Goal: Information Seeking & Learning: Find specific fact

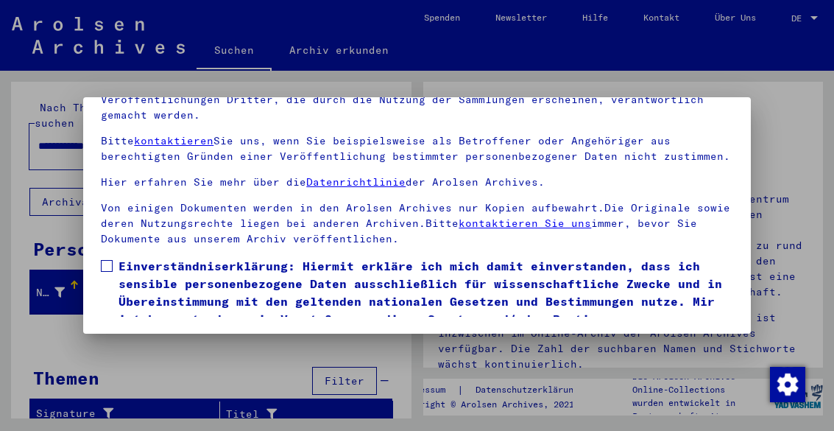
scroll to position [165, 0]
click at [119, 257] on span "Einverständniserklärung: Hiermit erkläre ich mich damit einverstanden, dass ich…" at bounding box center [426, 301] width 614 height 88
click at [157, 353] on button "Ich stimme zu" at bounding box center [156, 367] width 111 height 28
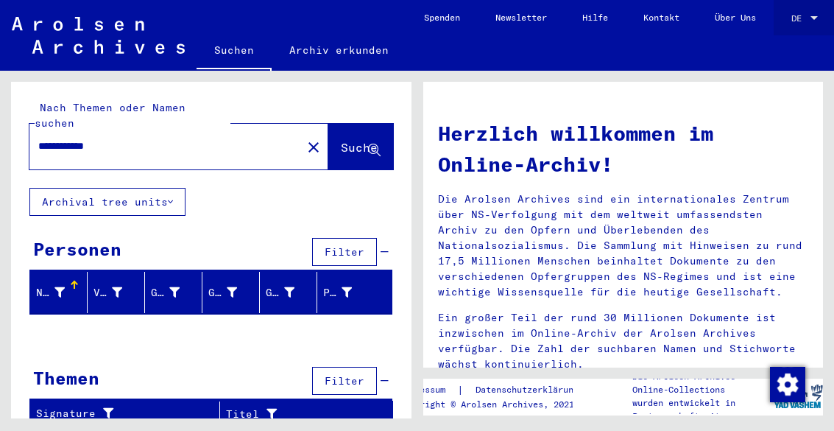
click at [821, 14] on div at bounding box center [814, 18] width 13 height 10
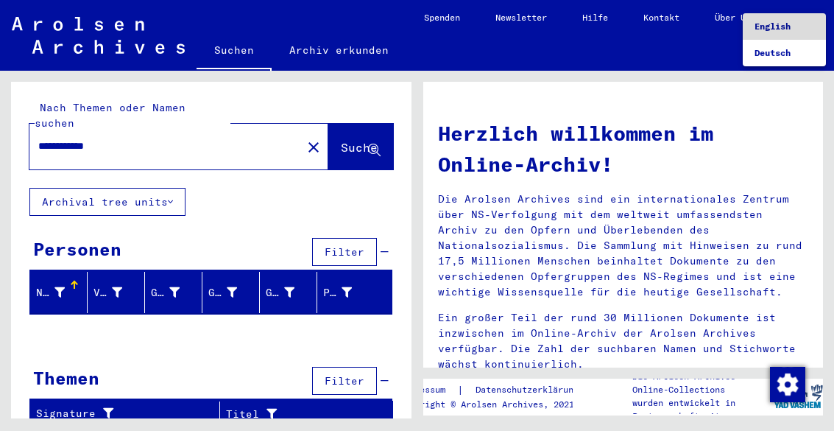
click at [768, 30] on span "English" at bounding box center [773, 26] width 36 height 11
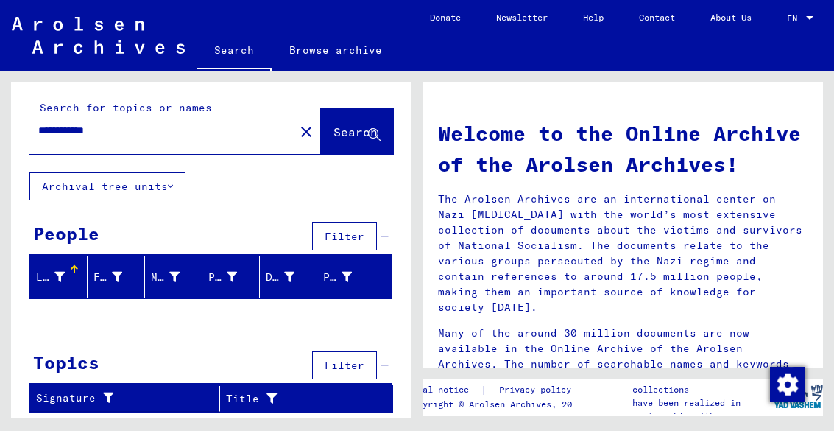
scroll to position [62, 0]
click at [173, 181] on icon at bounding box center [170, 186] width 5 height 10
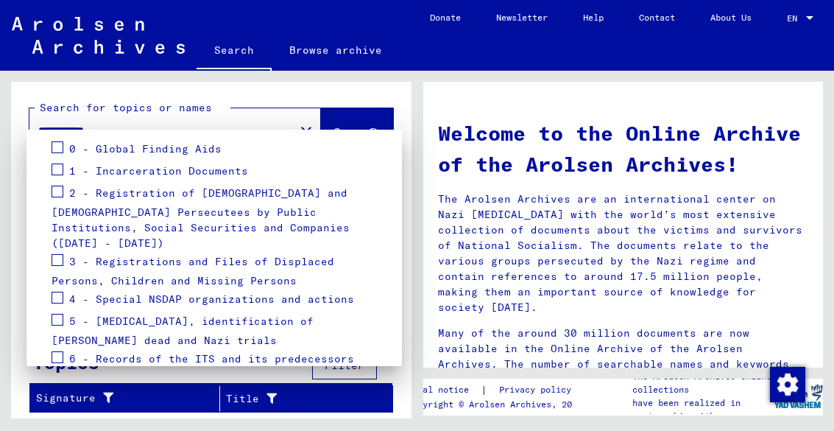
scroll to position [207, 0]
click at [60, 256] on span at bounding box center [58, 262] width 12 height 12
click at [233, 386] on div at bounding box center [417, 215] width 834 height 431
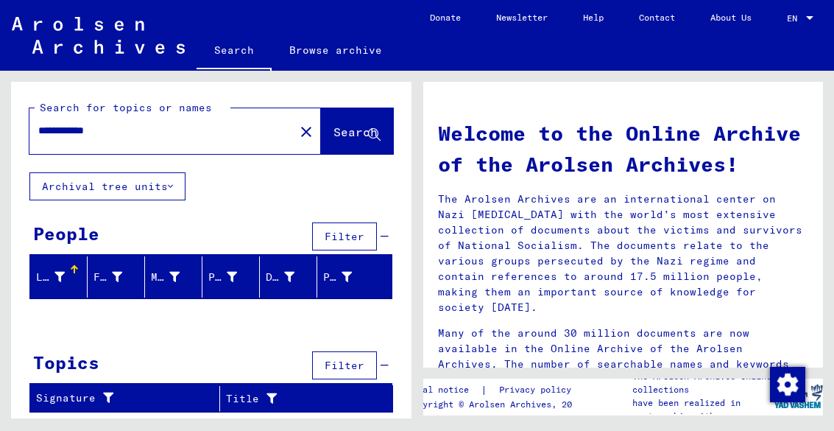
scroll to position [62, 0]
click at [351, 230] on span "Filter" at bounding box center [345, 236] width 40 height 13
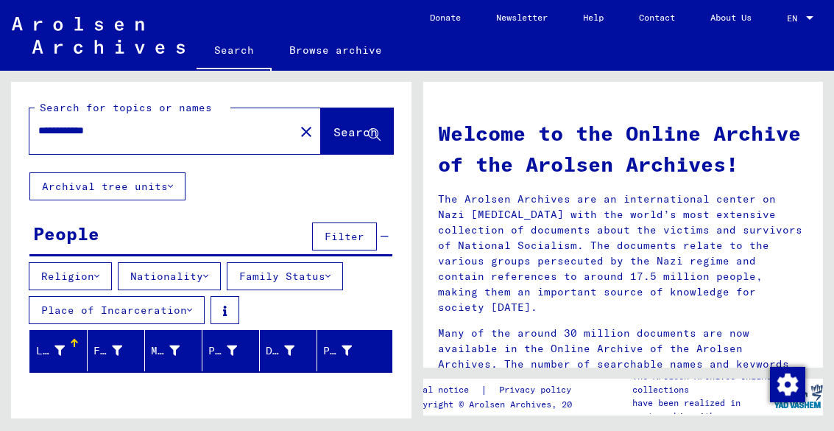
click at [208, 271] on icon at bounding box center [205, 276] width 5 height 10
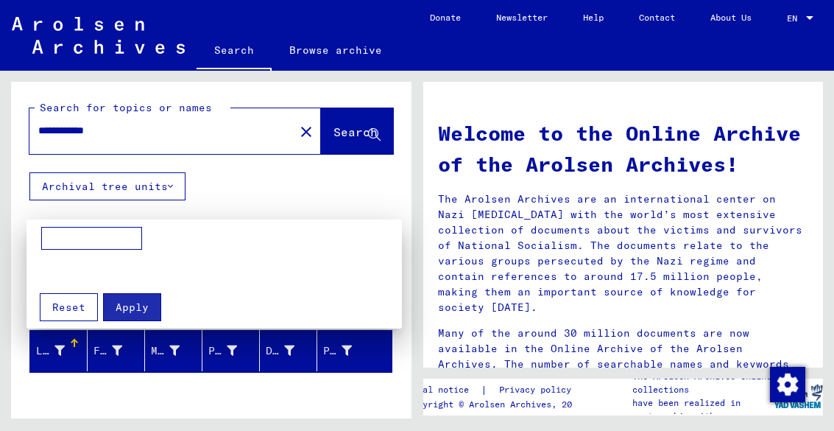
click at [242, 134] on div at bounding box center [417, 215] width 834 height 431
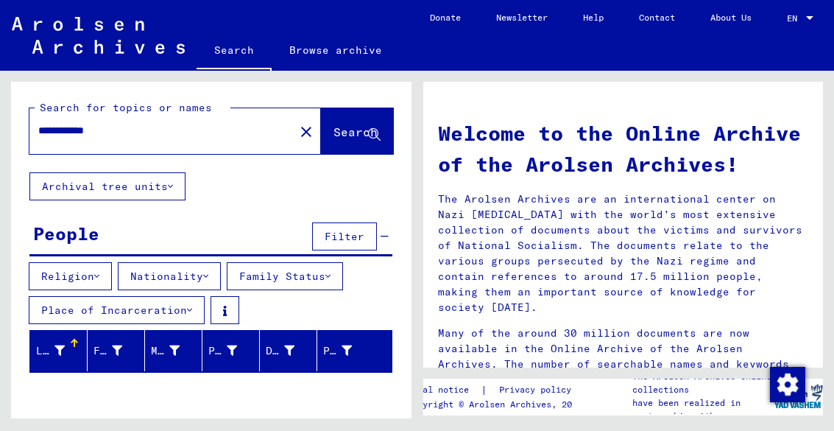
click at [185, 296] on button "Place of Incarceration" at bounding box center [117, 310] width 176 height 28
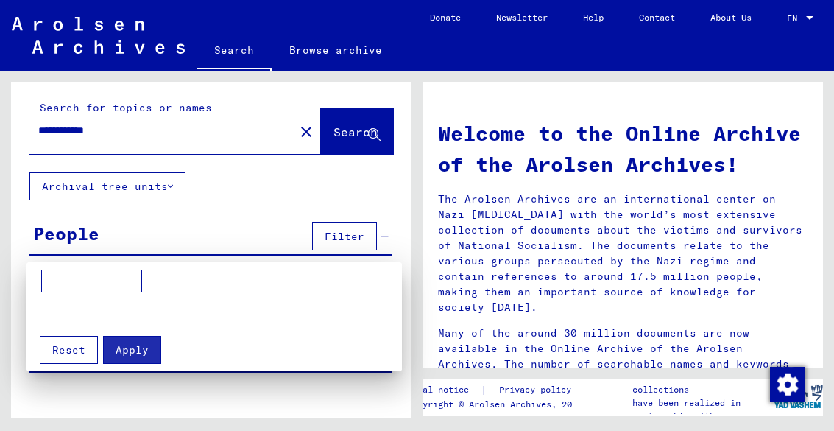
click at [180, 250] on div at bounding box center [417, 215] width 834 height 431
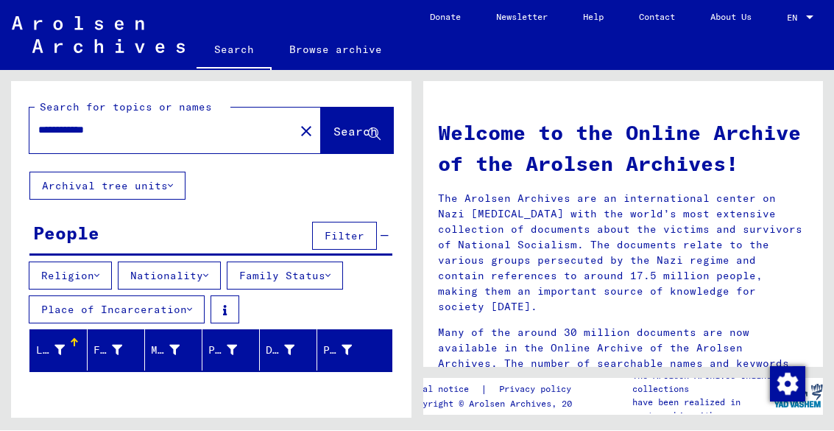
scroll to position [0, 0]
click at [297, 133] on mat-icon "close" at bounding box center [306, 132] width 18 height 18
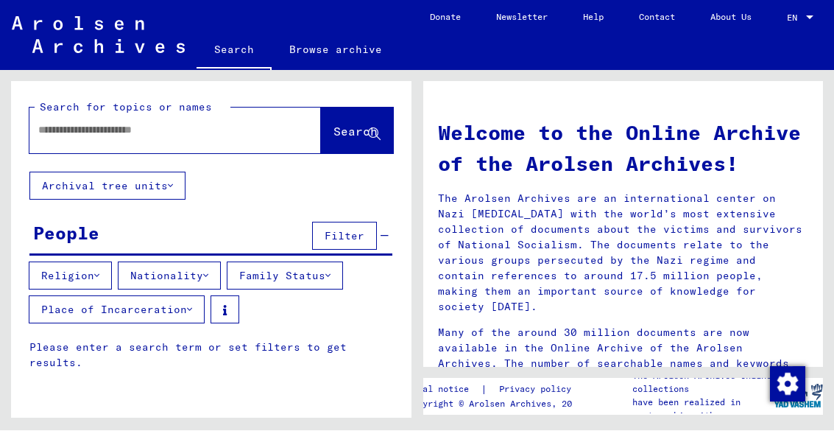
click at [113, 126] on input "text" at bounding box center [157, 130] width 239 height 15
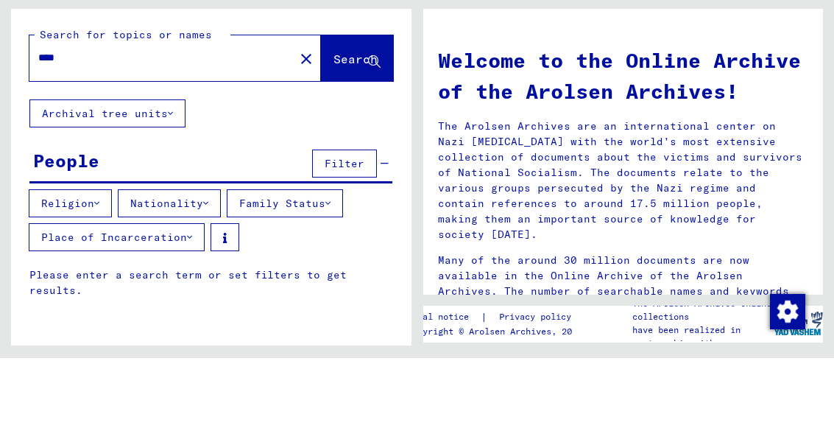
type input "****"
click at [334, 124] on span "Search" at bounding box center [356, 131] width 44 height 15
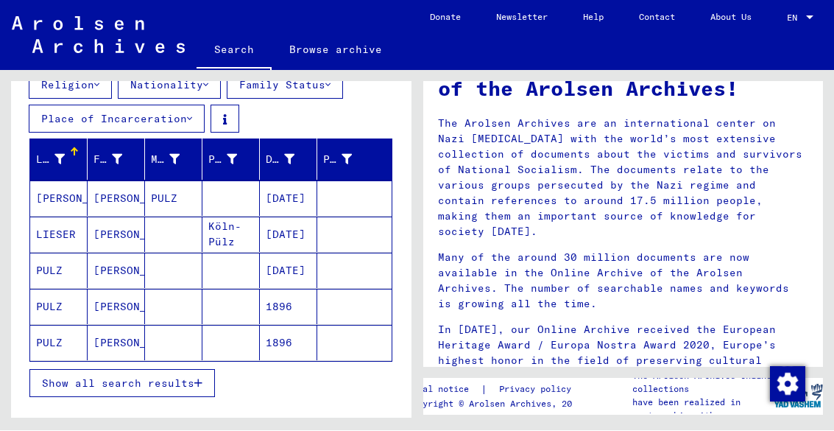
scroll to position [197, 0]
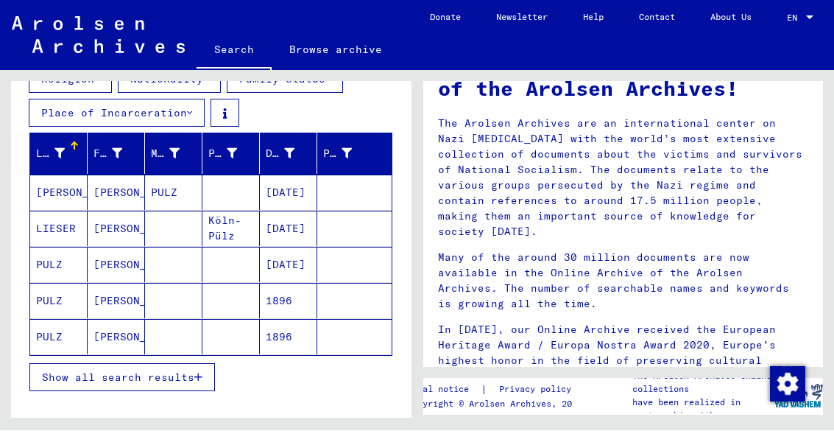
click at [213, 390] on button "Show all search results" at bounding box center [122, 378] width 186 height 28
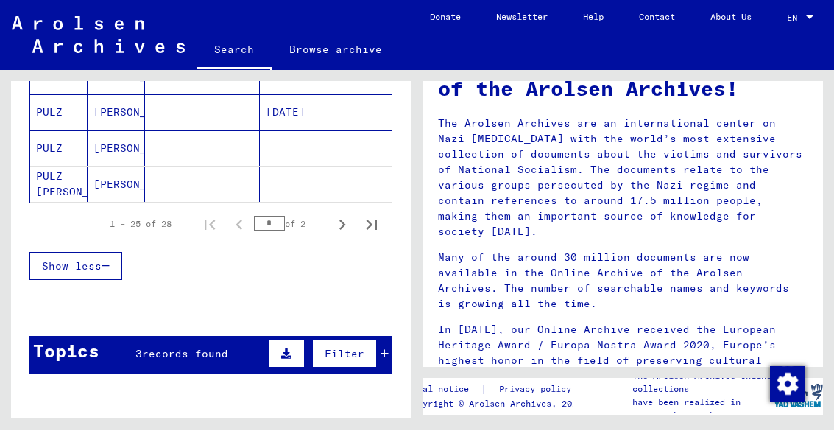
scroll to position [1071, 0]
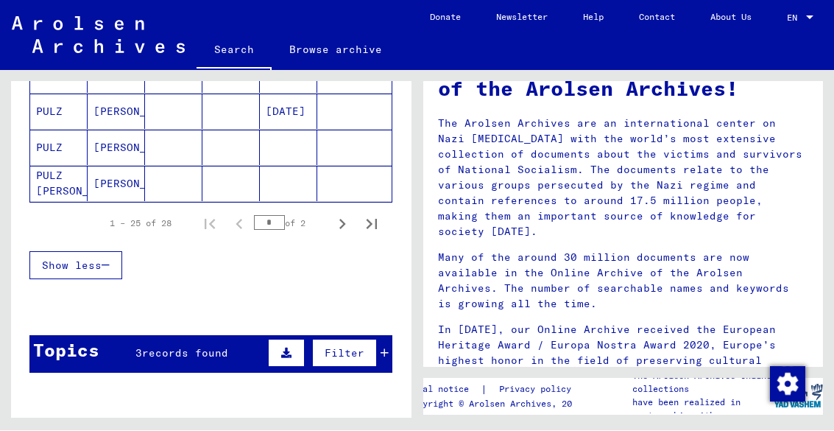
click at [336, 224] on icon "Next page" at bounding box center [342, 224] width 21 height 21
type input "*"
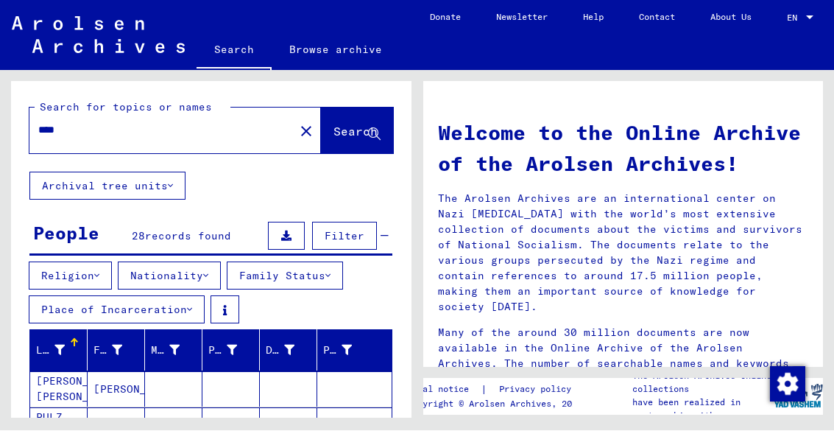
scroll to position [0, 0]
click at [168, 188] on button "Archival tree units" at bounding box center [107, 186] width 156 height 28
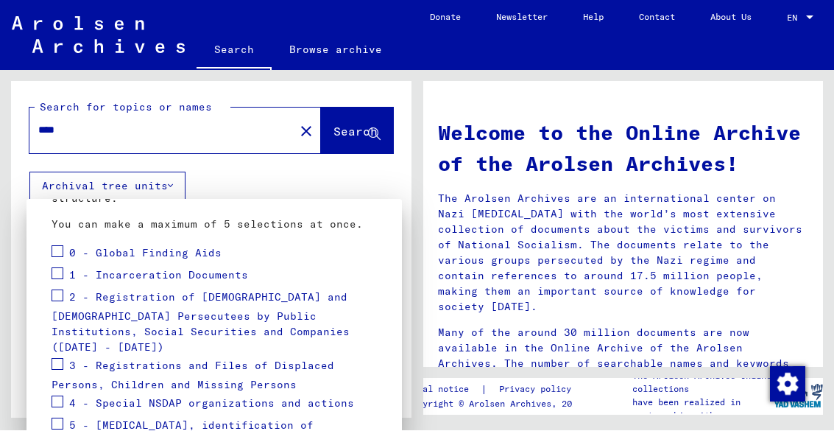
scroll to position [184, 0]
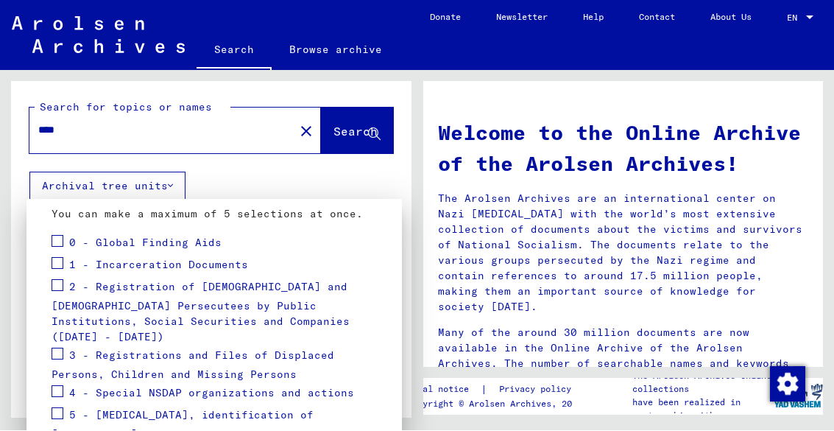
click at [62, 285] on span at bounding box center [58, 286] width 12 height 12
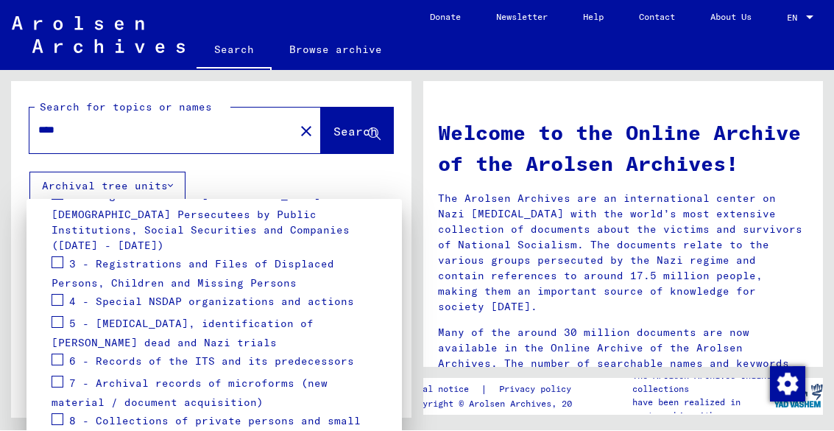
scroll to position [275, 0]
click at [70, 258] on span "3 - Registrations and Files of Displaced Persons, Children and Missing Persons" at bounding box center [193, 274] width 283 height 33
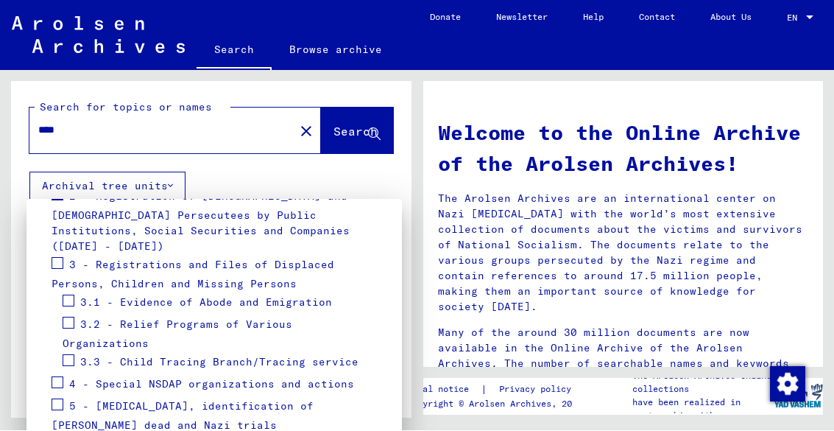
click at [60, 258] on span at bounding box center [58, 264] width 12 height 12
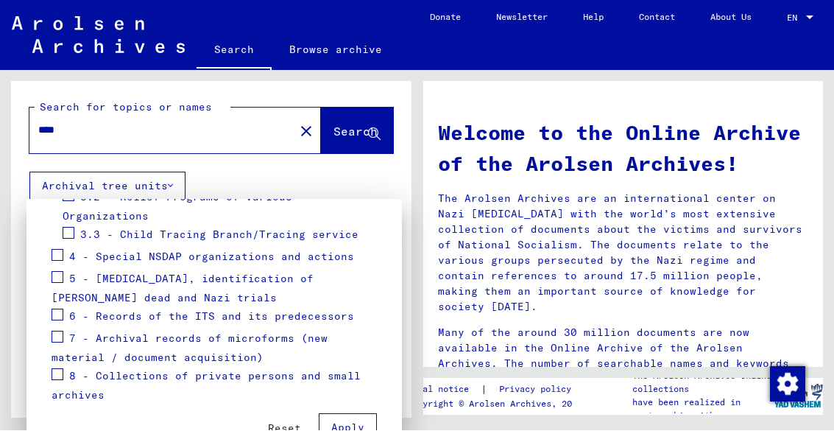
scroll to position [402, 0]
click at [62, 331] on span at bounding box center [58, 337] width 12 height 12
click at [353, 421] on span "Apply" at bounding box center [347, 427] width 33 height 13
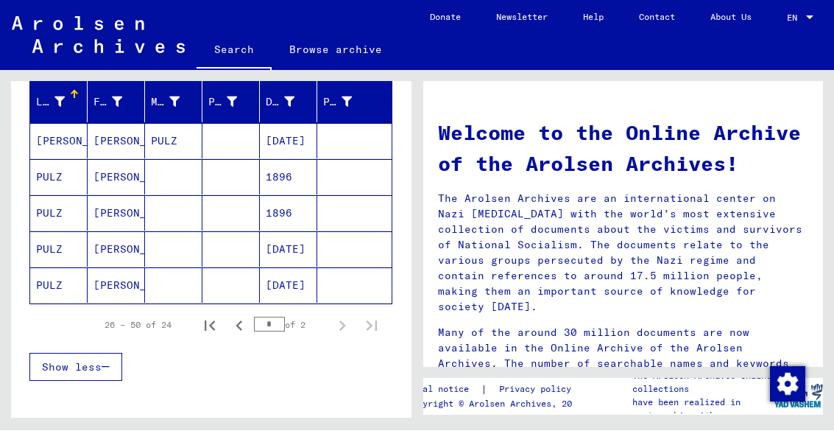
scroll to position [247, 0]
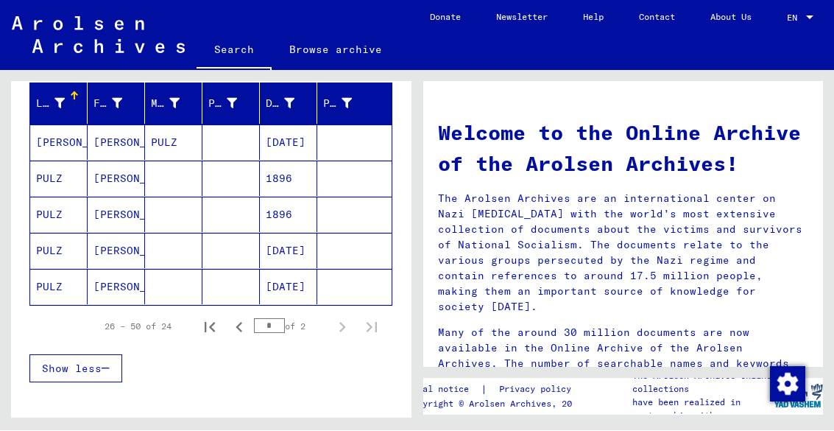
click at [62, 181] on mat-cell "PULZ" at bounding box center [58, 178] width 57 height 35
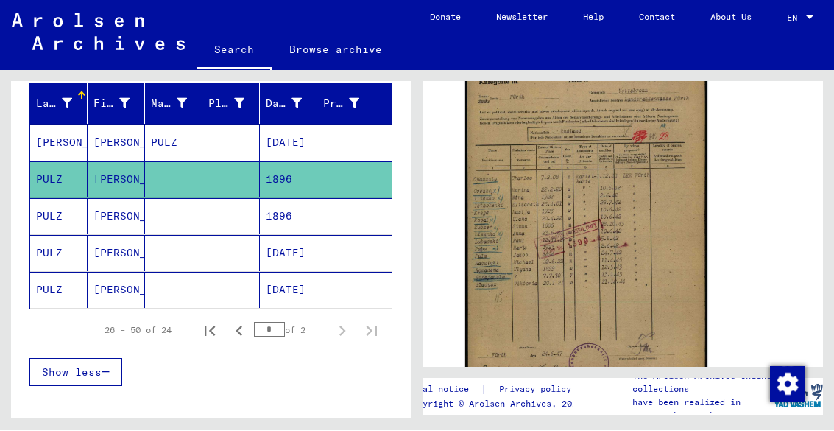
scroll to position [302, 0]
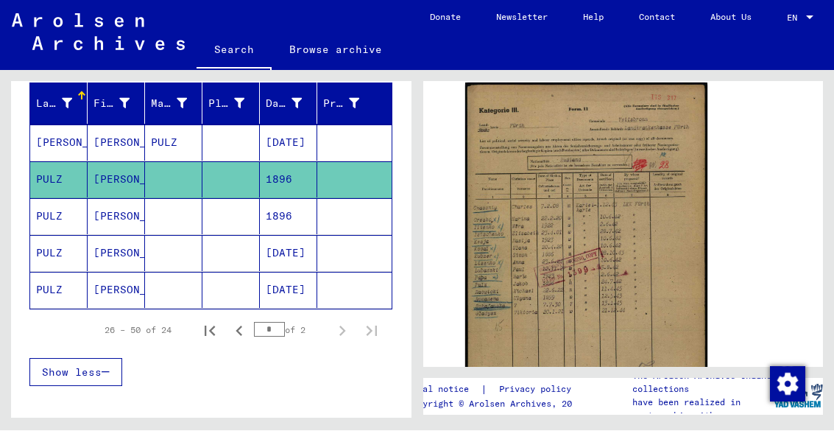
click at [595, 219] on img at bounding box center [586, 254] width 243 height 342
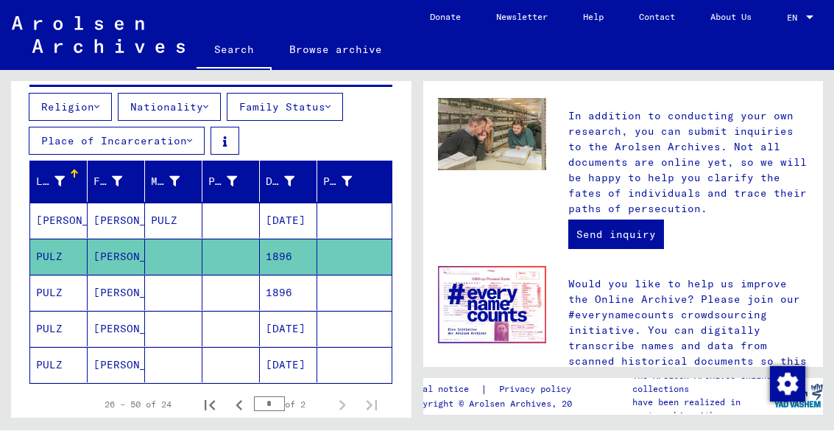
scroll to position [158, 0]
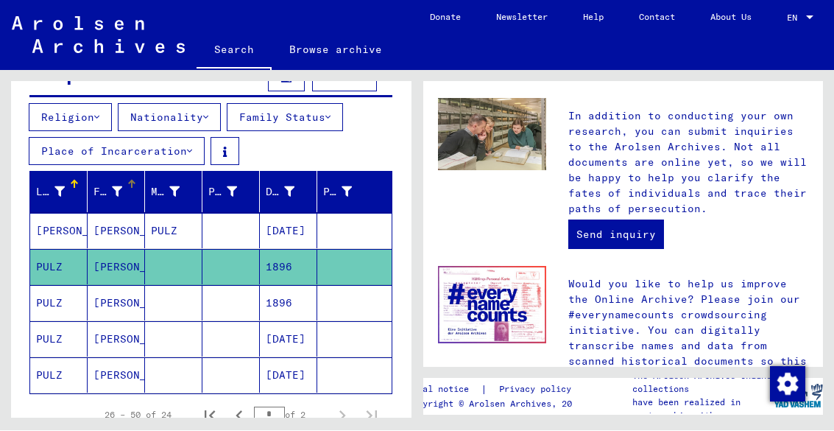
click at [113, 189] on icon at bounding box center [117, 192] width 10 height 10
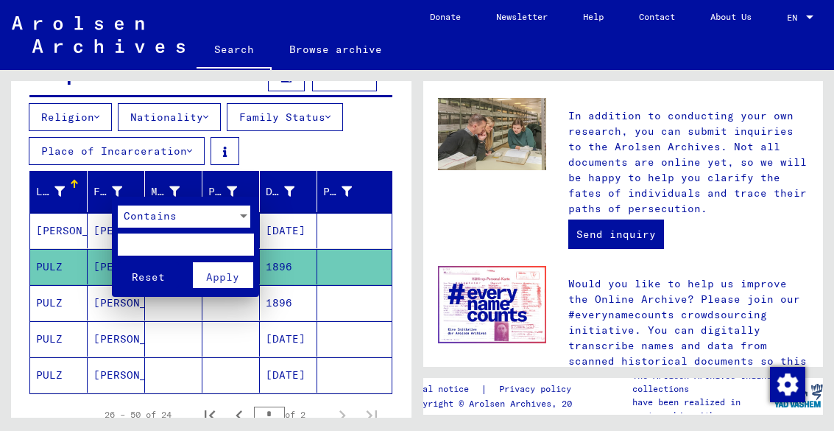
click at [162, 180] on div at bounding box center [417, 215] width 834 height 431
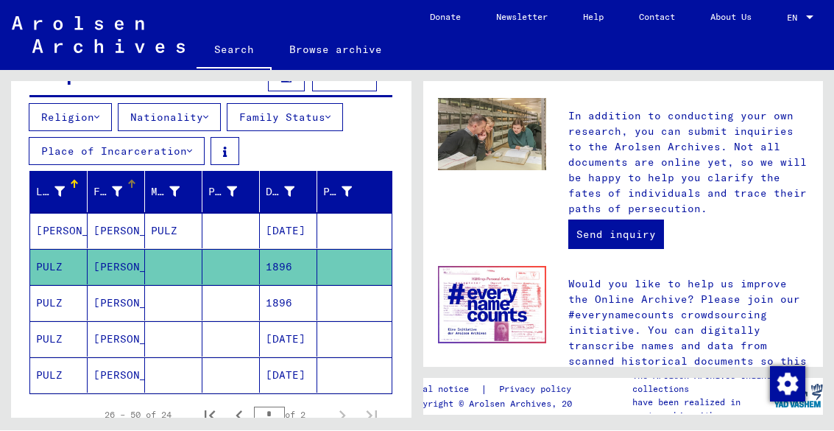
click at [280, 198] on div "Date of Birth" at bounding box center [280, 192] width 29 height 15
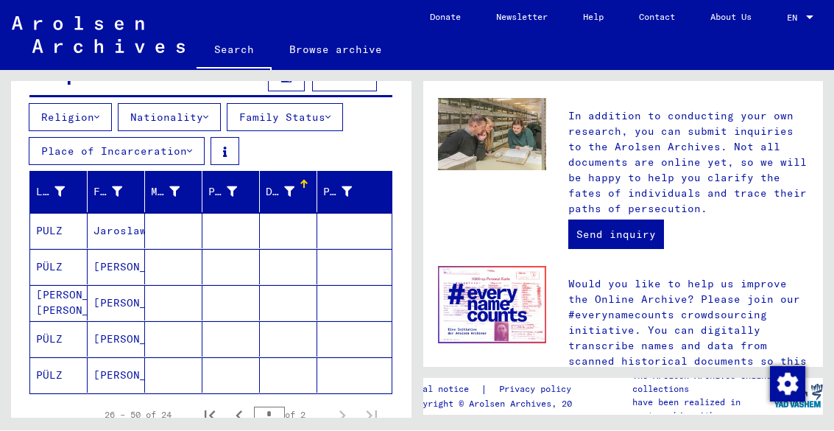
click at [334, 118] on button "Family Status" at bounding box center [285, 118] width 116 height 28
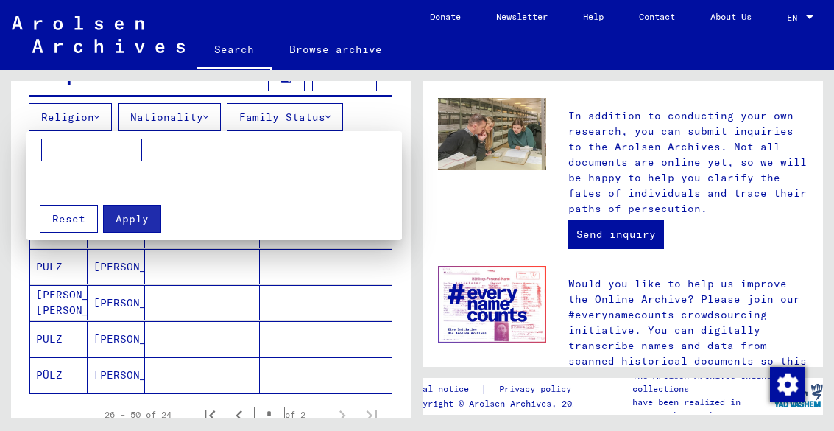
click at [69, 218] on span "Reset" at bounding box center [68, 218] width 33 height 13
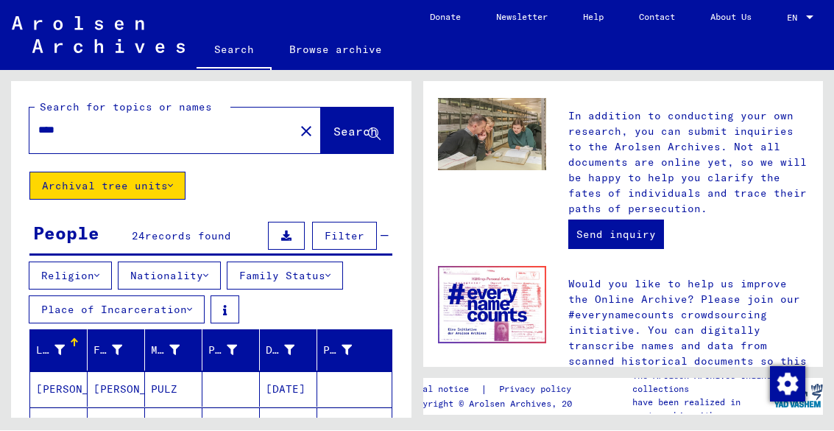
scroll to position [0, 0]
click at [324, 52] on link "Browse archive" at bounding box center [336, 49] width 128 height 35
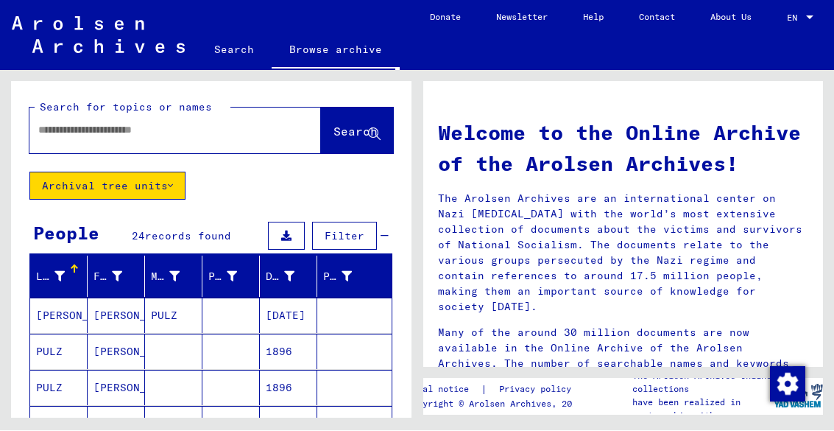
type input "****"
click at [346, 228] on button "Filter" at bounding box center [344, 236] width 65 height 28
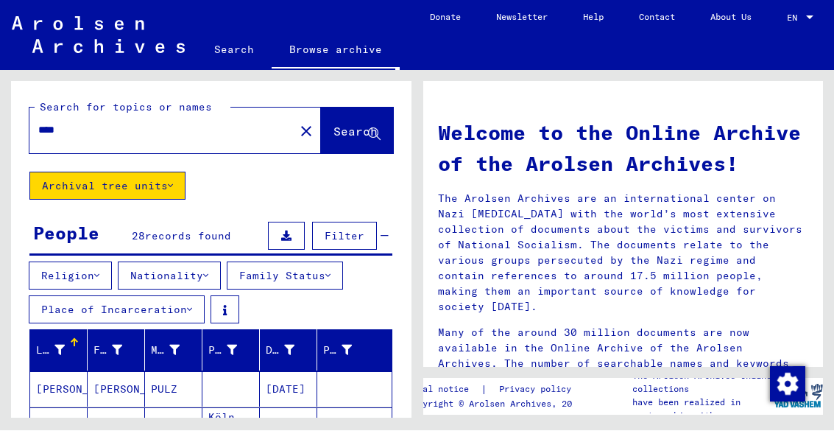
click at [322, 170] on div "Search for topics or names **** close Search" at bounding box center [211, 127] width 401 height 91
click at [225, 160] on div "Search for topics or names **** close Search" at bounding box center [211, 127] width 401 height 91
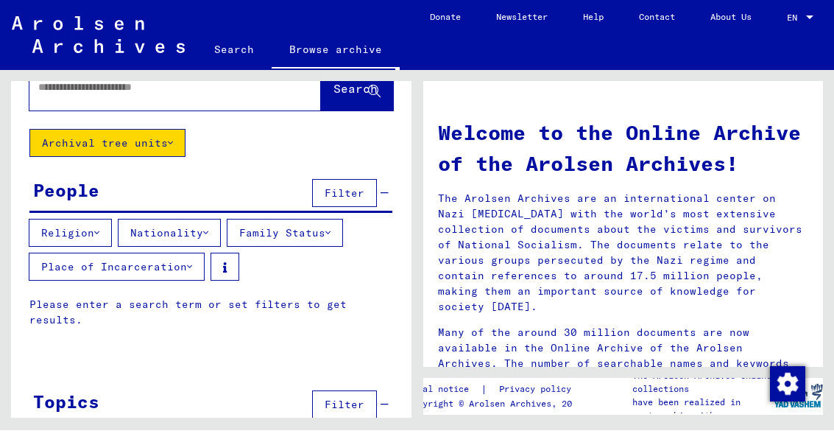
type input "**********"
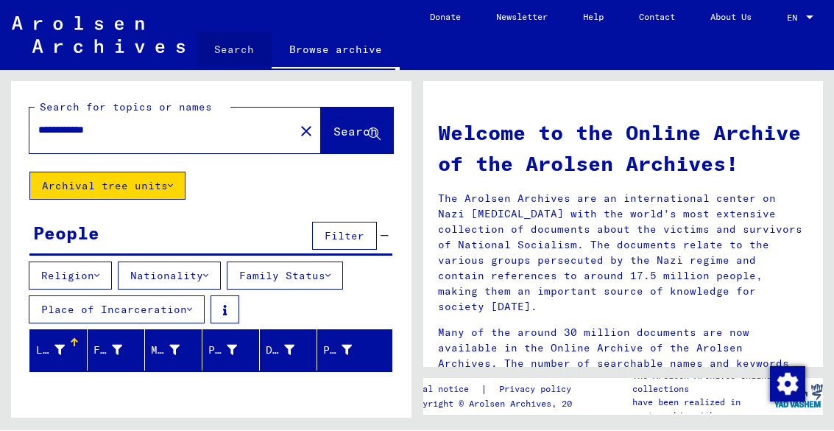
click at [228, 46] on link "Search" at bounding box center [234, 49] width 75 height 35
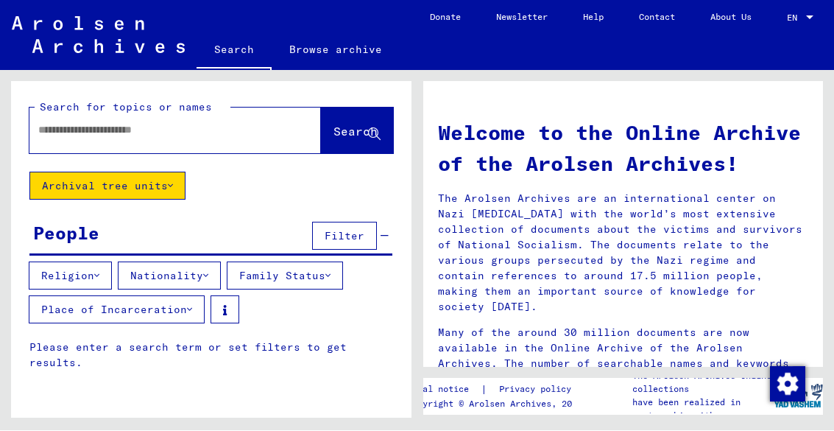
click at [121, 130] on input "text" at bounding box center [157, 130] width 239 height 15
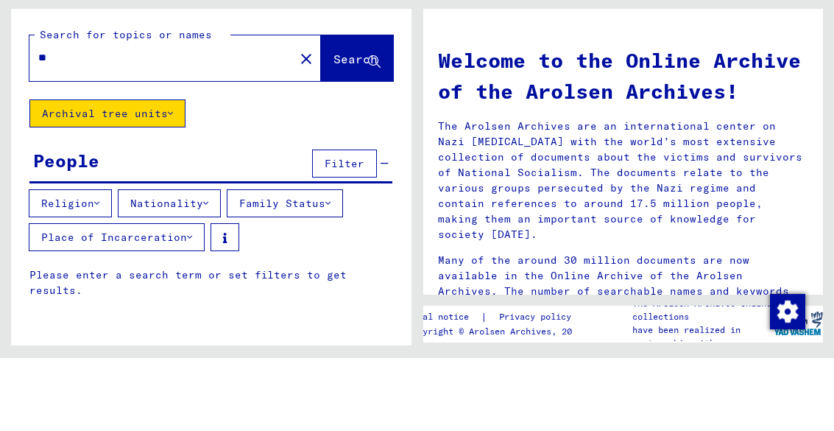
type input "*"
type input "*****"
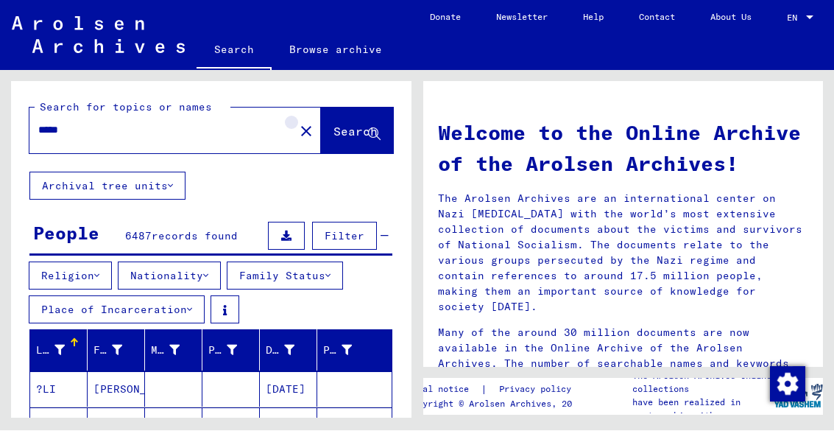
click at [297, 128] on mat-icon "close" at bounding box center [306, 132] width 18 height 18
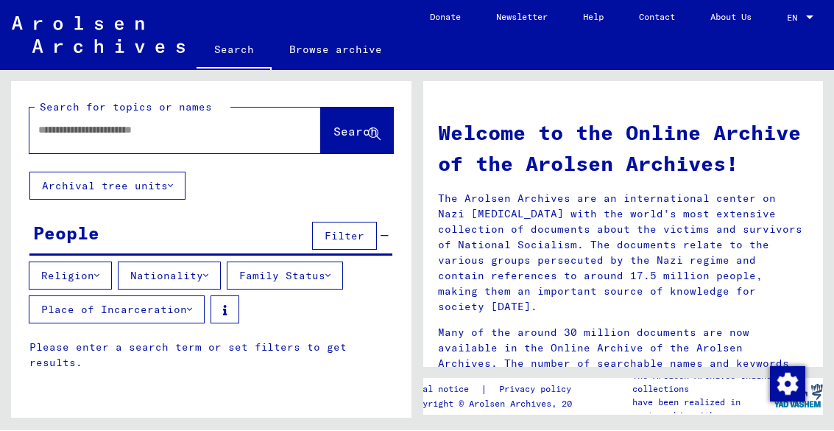
click at [101, 127] on input "text" at bounding box center [157, 130] width 239 height 15
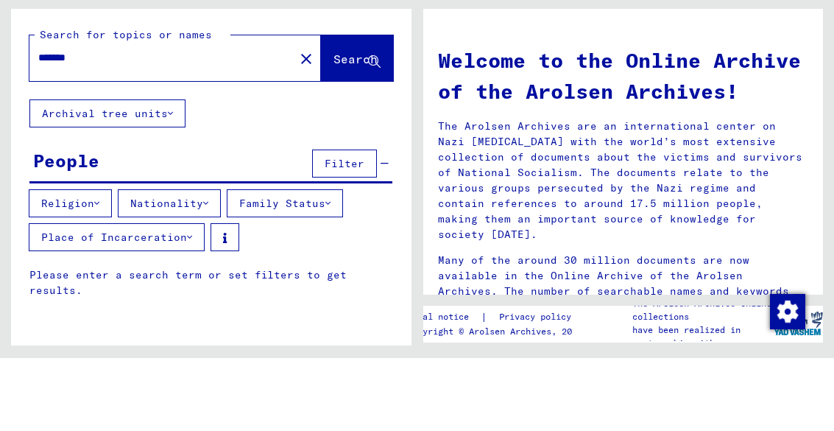
type input "*******"
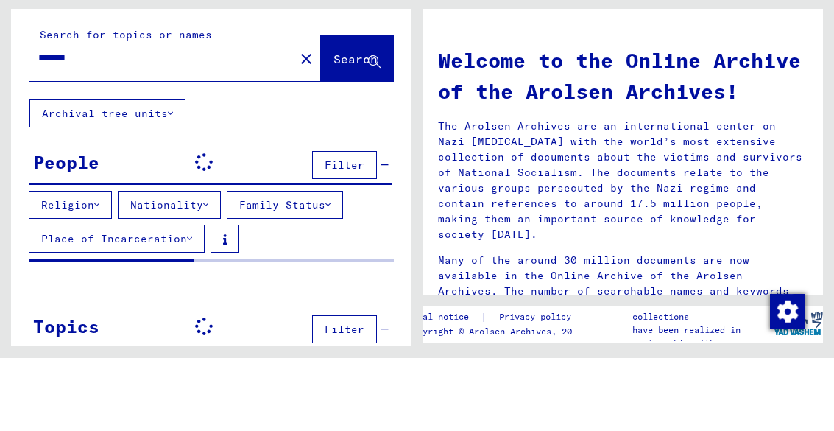
click at [337, 124] on span "Search" at bounding box center [356, 131] width 44 height 15
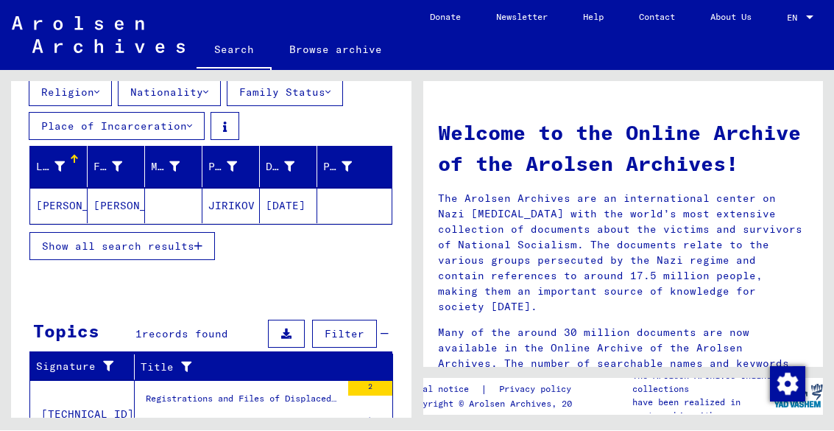
scroll to position [54, 0]
click at [200, 415] on div "Personal file of [PERSON_NAME], born on [DEMOGRAPHIC_DATA], born in [GEOGRAPHIC…" at bounding box center [243, 422] width 195 height 15
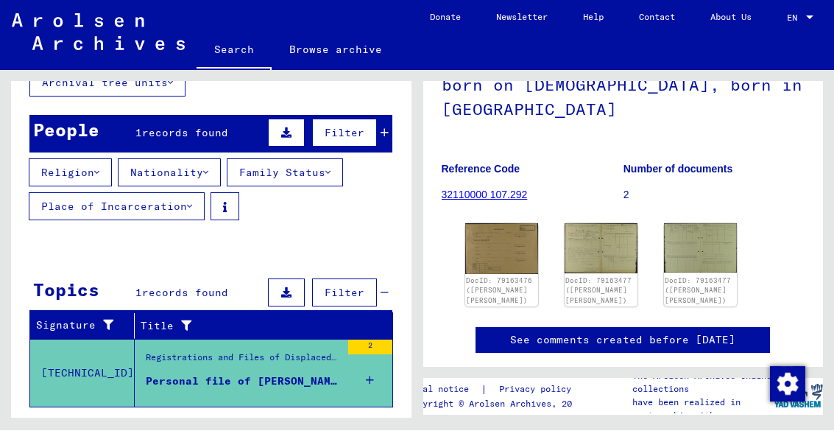
scroll to position [154, 0]
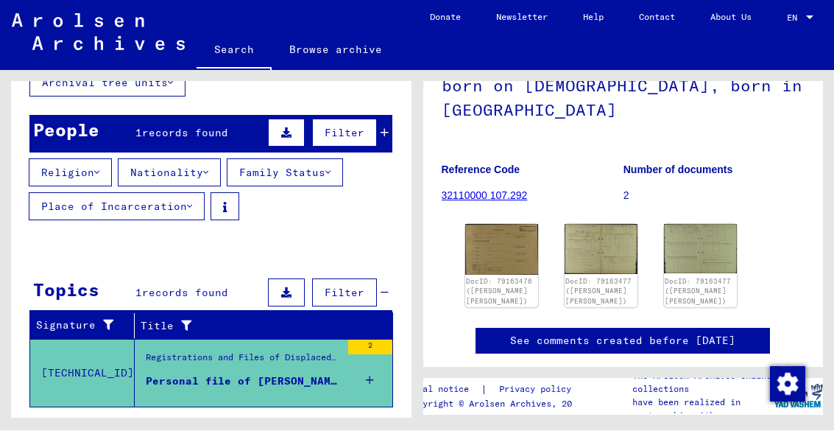
click at [493, 225] on img at bounding box center [501, 250] width 73 height 51
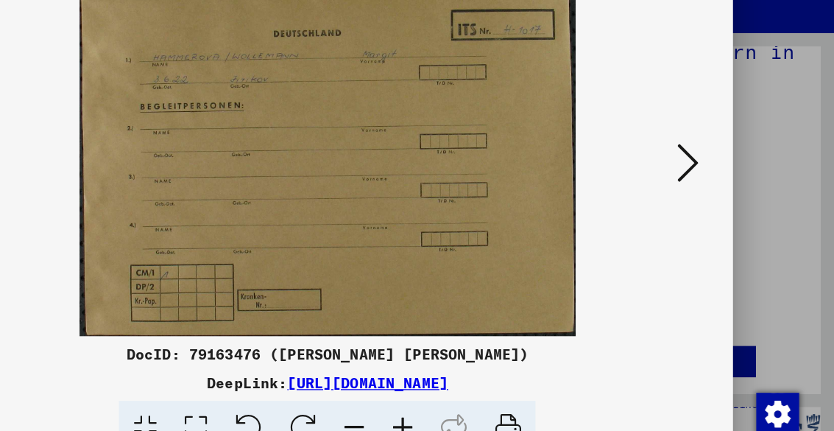
click at [701, 158] on button at bounding box center [714, 179] width 27 height 42
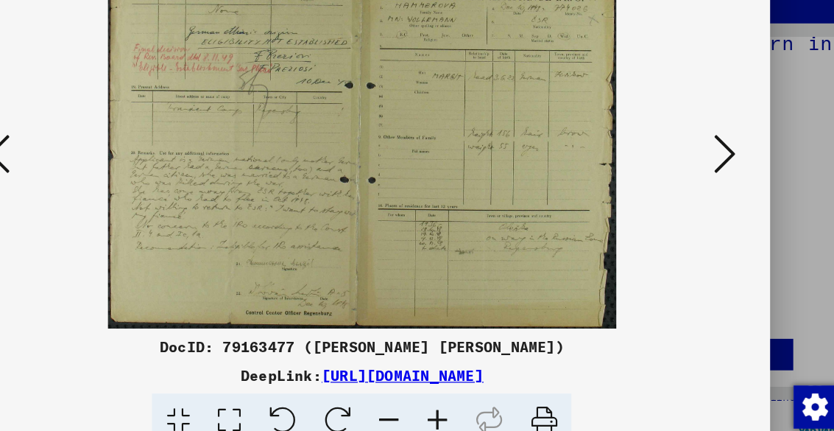
click at [701, 158] on button at bounding box center [714, 179] width 27 height 42
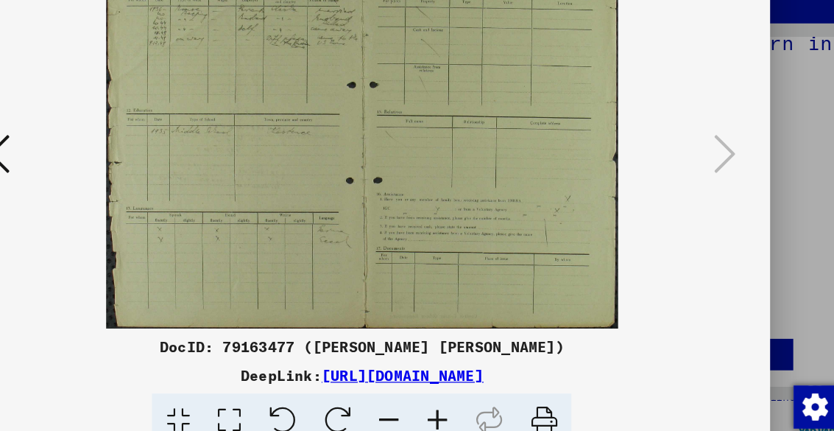
click at [577, 123] on img at bounding box center [416, 179] width 567 height 284
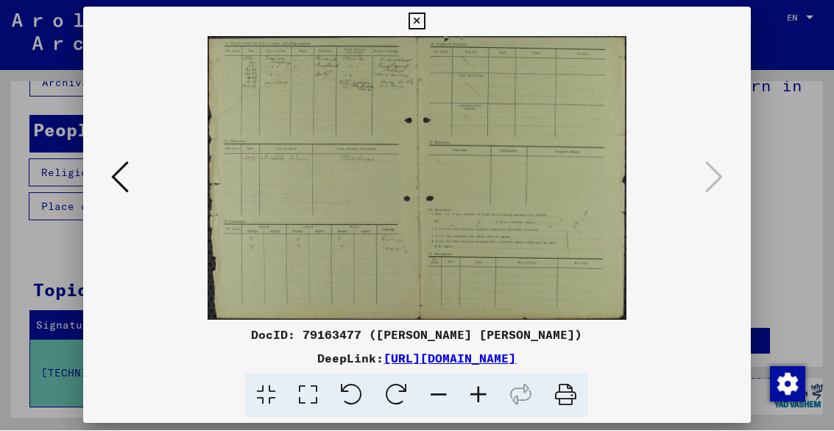
click at [699, 178] on img at bounding box center [416, 179] width 567 height 284
click at [119, 183] on icon at bounding box center [120, 177] width 18 height 35
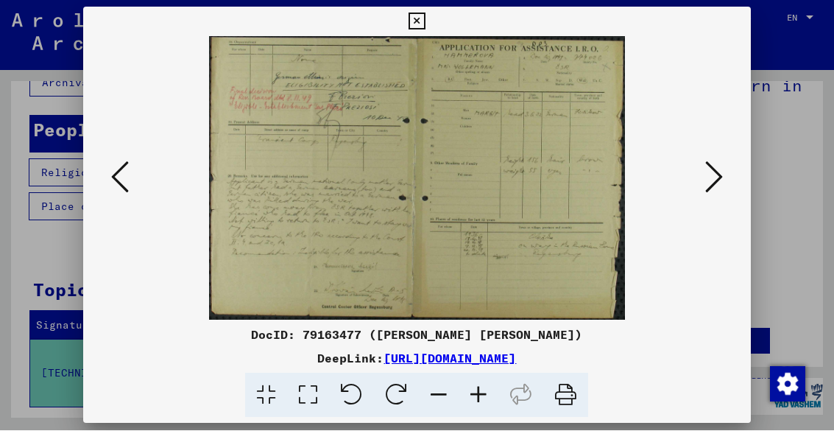
click at [120, 176] on icon at bounding box center [120, 177] width 18 height 35
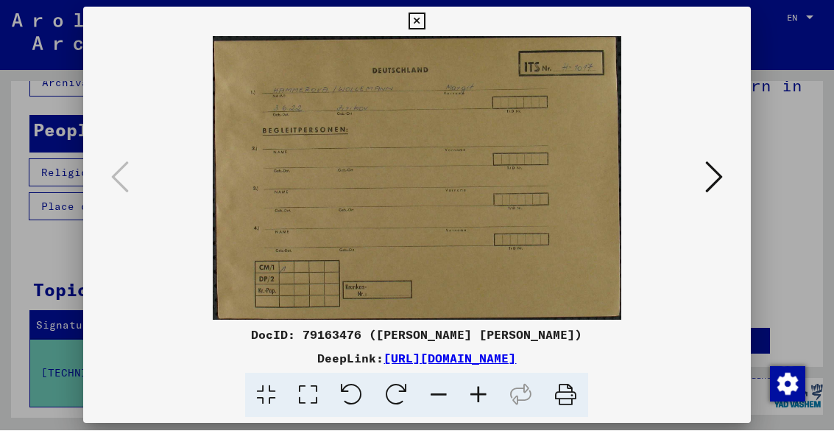
click at [711, 191] on icon at bounding box center [714, 177] width 18 height 35
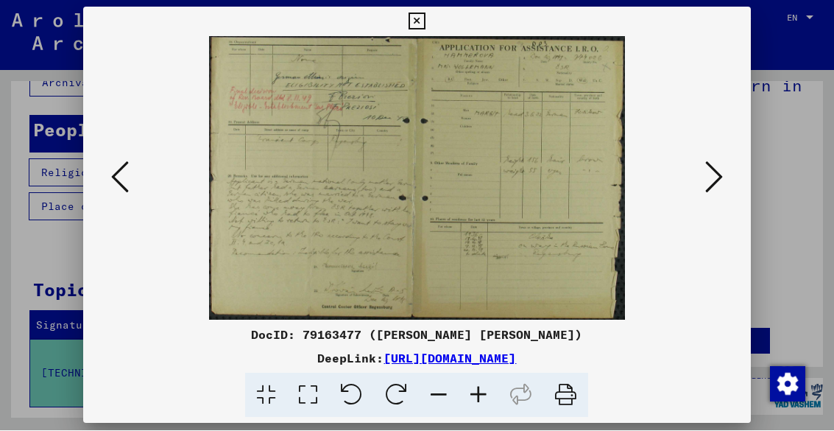
click at [739, 177] on div at bounding box center [416, 179] width 667 height 284
click at [694, 190] on img at bounding box center [416, 179] width 567 height 284
click at [114, 182] on icon at bounding box center [120, 177] width 18 height 35
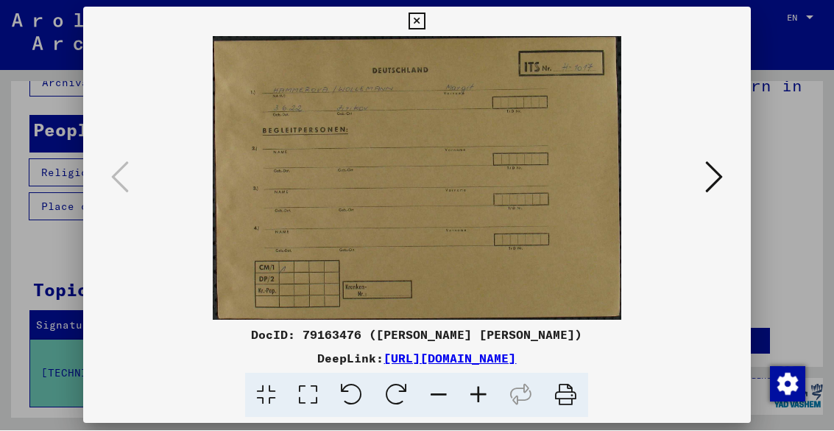
click at [106, 194] on div at bounding box center [416, 179] width 667 height 284
click at [430, 13] on button at bounding box center [417, 21] width 26 height 29
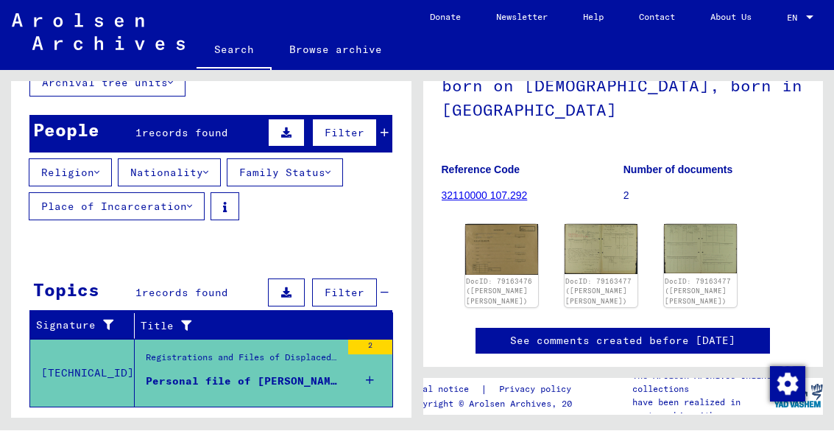
click at [700, 225] on img at bounding box center [700, 249] width 73 height 49
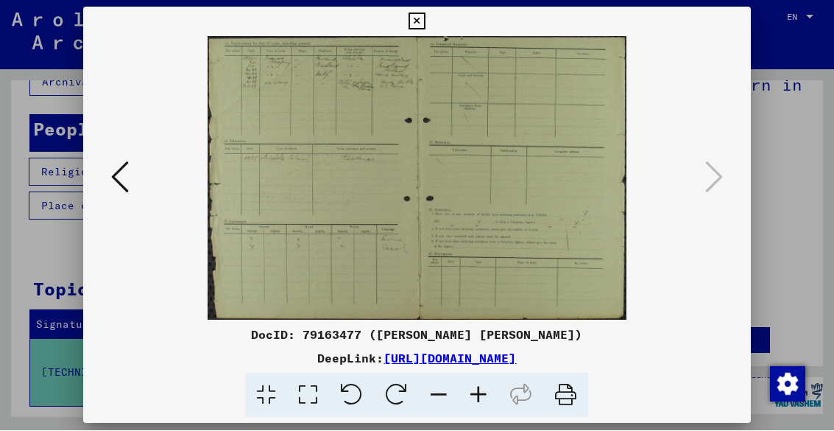
click at [426, 15] on icon at bounding box center [417, 22] width 17 height 18
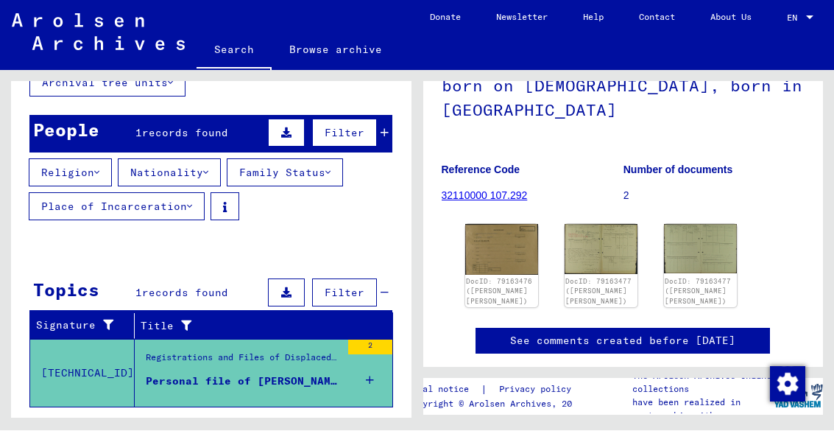
scroll to position [0, 0]
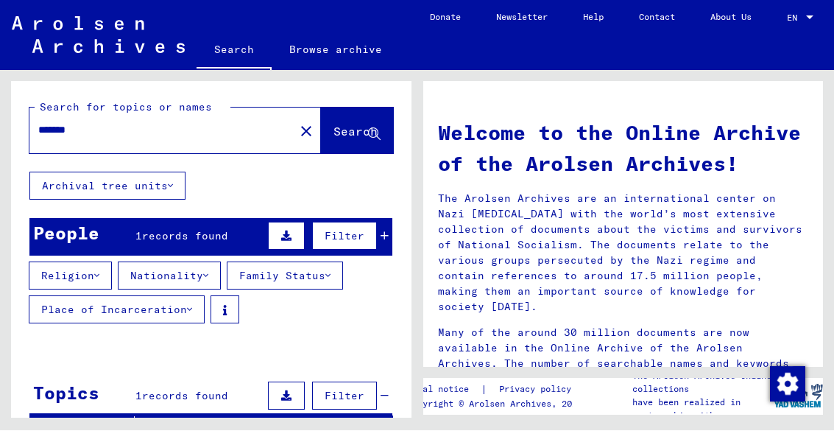
click at [292, 122] on button "close" at bounding box center [306, 130] width 29 height 29
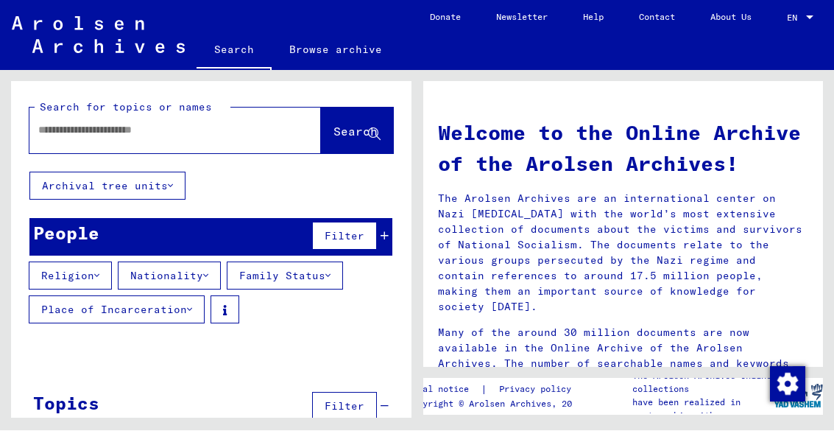
click at [99, 135] on input "text" at bounding box center [157, 130] width 239 height 15
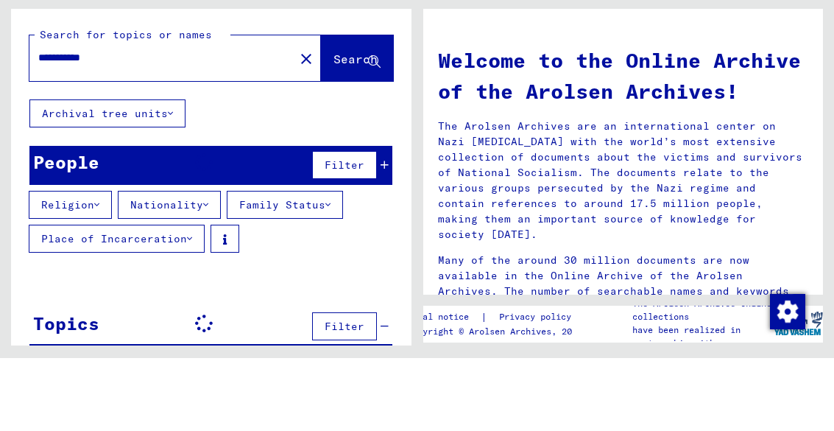
click at [334, 124] on span "Search" at bounding box center [356, 131] width 44 height 15
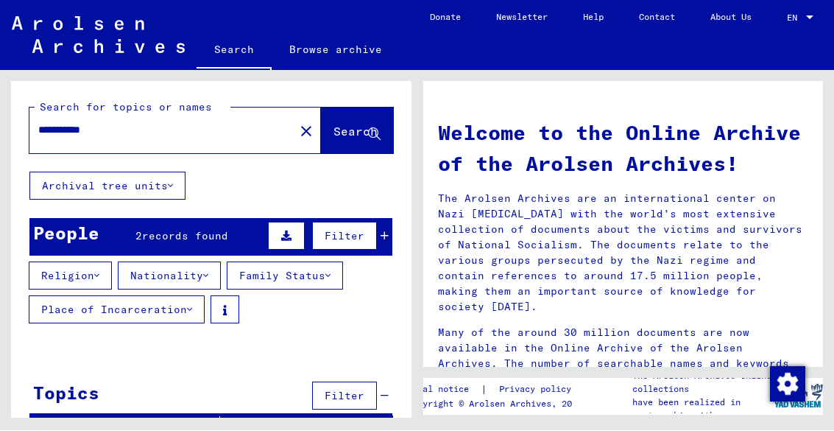
click at [146, 136] on input "**********" at bounding box center [157, 130] width 239 height 15
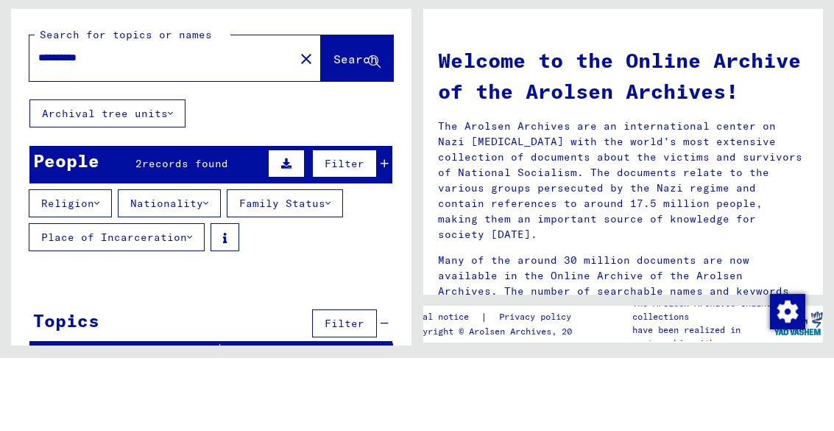
type input "**********"
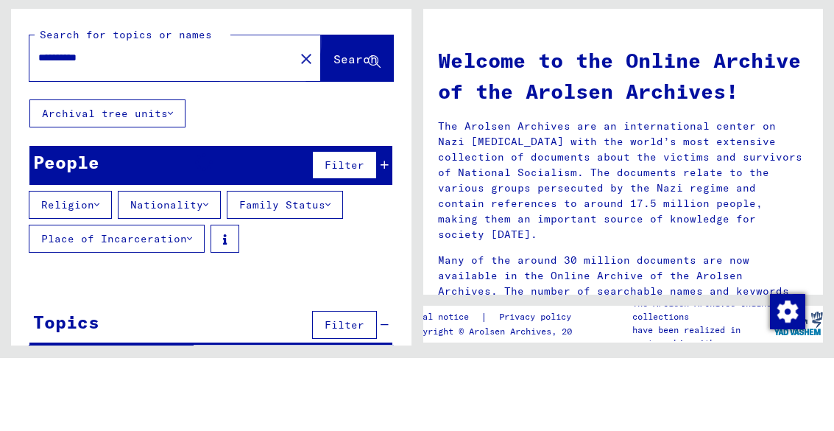
click at [334, 124] on span "Search" at bounding box center [356, 131] width 44 height 15
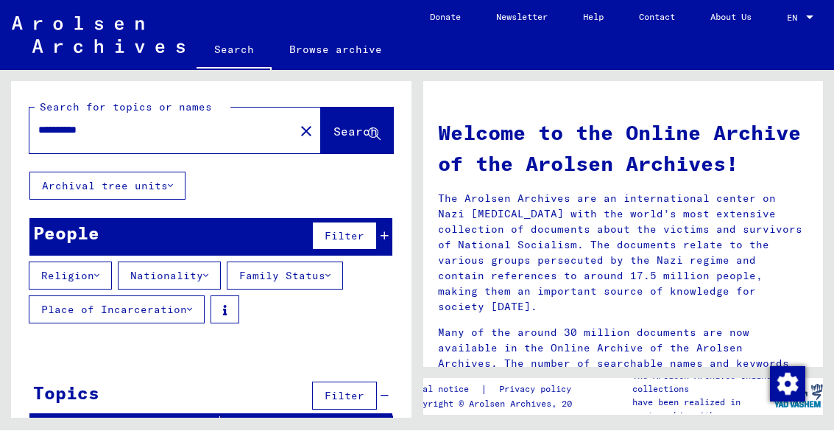
click at [297, 130] on mat-icon "close" at bounding box center [306, 132] width 18 height 18
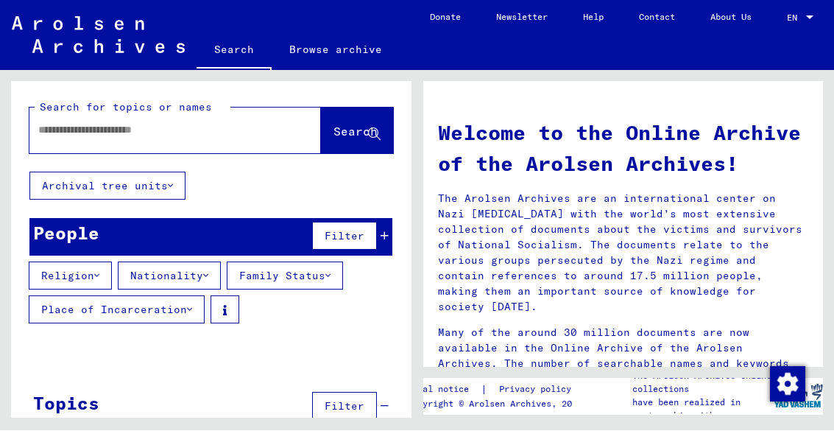
click at [124, 124] on input "text" at bounding box center [157, 130] width 239 height 15
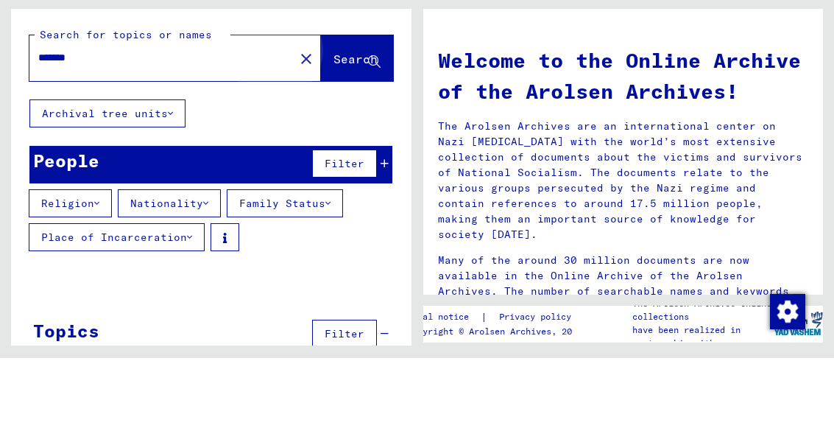
type input "*******"
click at [334, 125] on span "Search" at bounding box center [357, 132] width 47 height 15
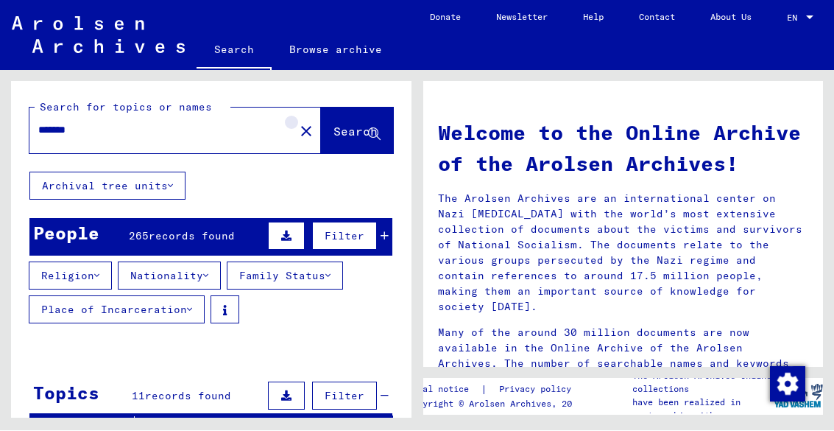
click at [297, 130] on mat-icon "close" at bounding box center [306, 132] width 18 height 18
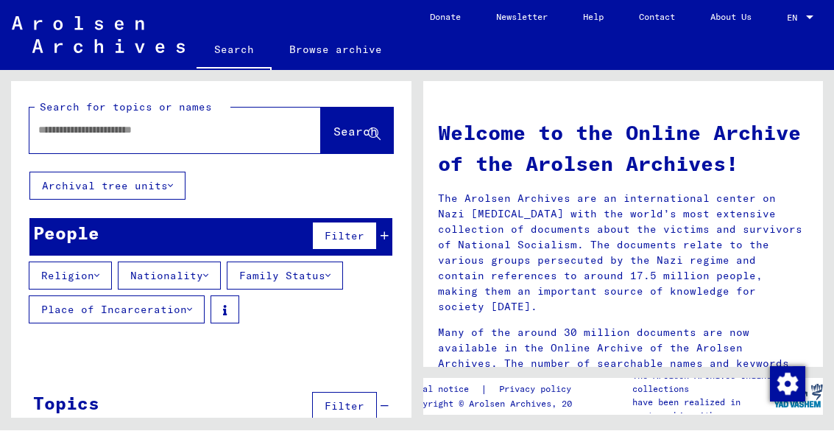
click at [134, 124] on input "text" at bounding box center [157, 130] width 239 height 15
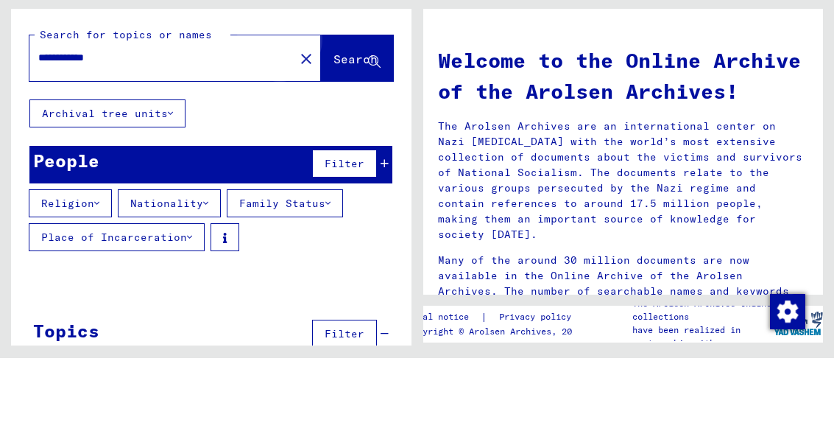
type input "**********"
click at [339, 124] on span "Search" at bounding box center [356, 131] width 44 height 15
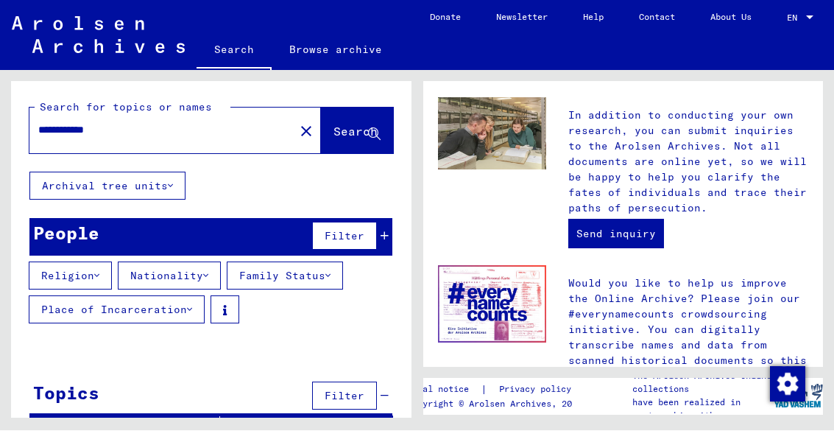
scroll to position [669, 0]
click at [292, 141] on button "close" at bounding box center [306, 130] width 29 height 29
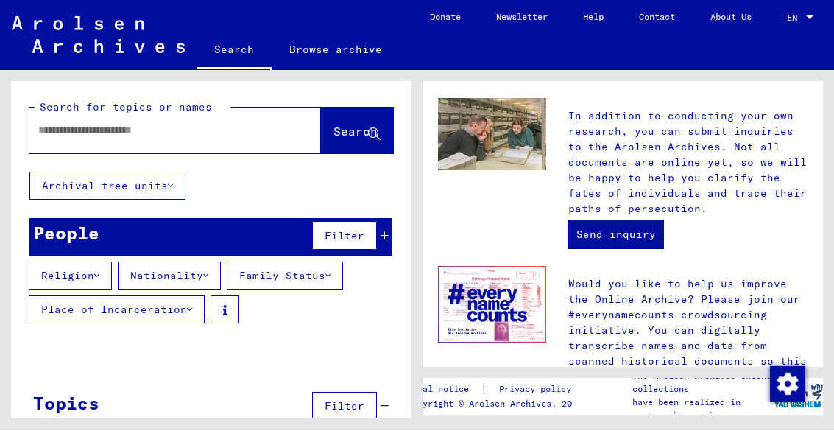
click at [130, 132] on input "text" at bounding box center [157, 130] width 239 height 15
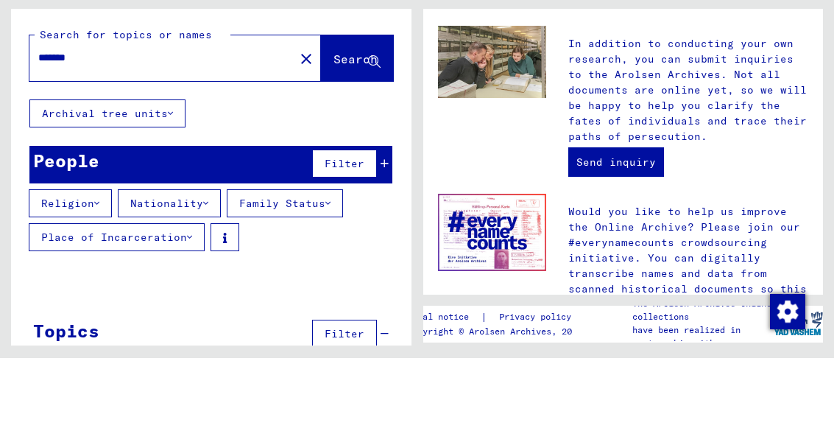
type input "*******"
click at [338, 124] on span "Search" at bounding box center [356, 131] width 44 height 15
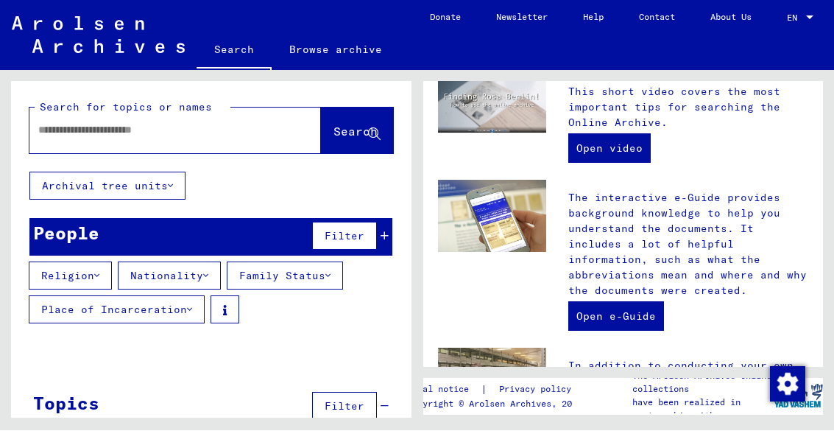
scroll to position [418, 0]
